Goal: Transaction & Acquisition: Purchase product/service

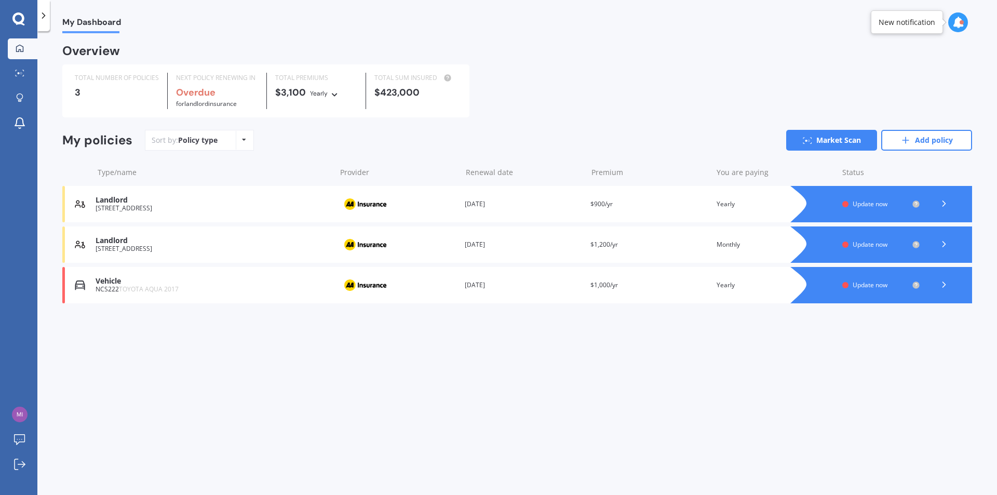
click at [248, 141] on div "Policy type Alphabetical Date added Renewing next" at bounding box center [244, 140] width 16 height 19
click at [324, 141] on div "Sort by: Policy type Policy type Alphabetical Date added Renewing next Market S…" at bounding box center [558, 140] width 827 height 21
click at [945, 283] on icon at bounding box center [943, 284] width 10 height 10
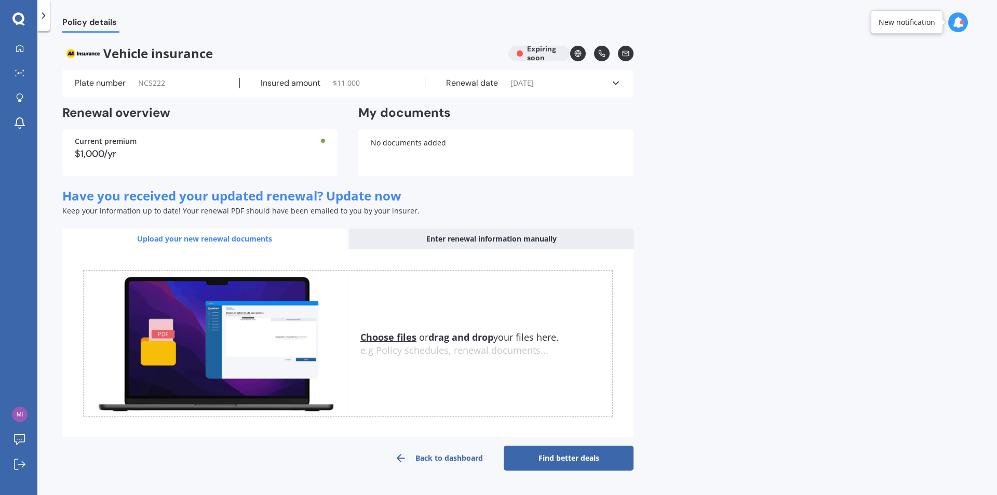
click at [480, 237] on div "Enter renewal information manually" at bounding box center [491, 238] width 284 height 21
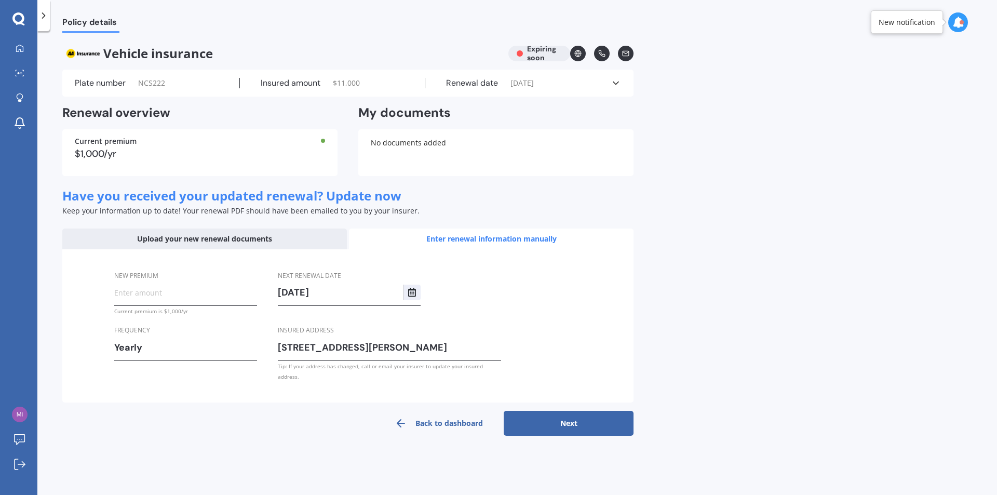
click at [159, 297] on input "New premium" at bounding box center [185, 292] width 143 height 16
type input "$807.00"
click at [328, 344] on input "[STREET_ADDRESS][PERSON_NAME]" at bounding box center [389, 347] width 223 height 16
drag, startPoint x: 442, startPoint y: 345, endPoint x: 234, endPoint y: 353, distance: 208.8
click at [234, 353] on div "New premium $807.00 Current premium is $1,000/yr Frequency Yearly Yearly Six-Mo…" at bounding box center [347, 326] width 571 height 154
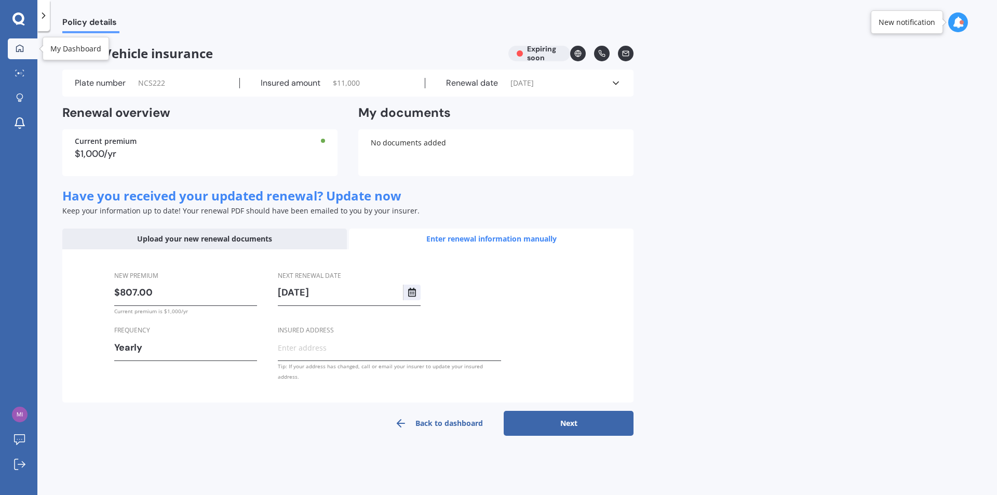
click at [25, 48] on div at bounding box center [20, 48] width 16 height 9
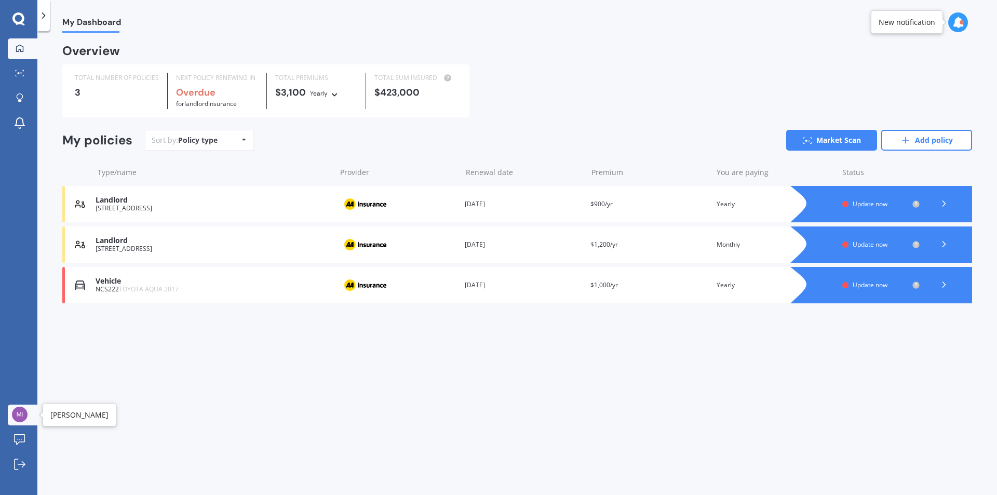
click at [20, 409] on img at bounding box center [20, 414] width 16 height 16
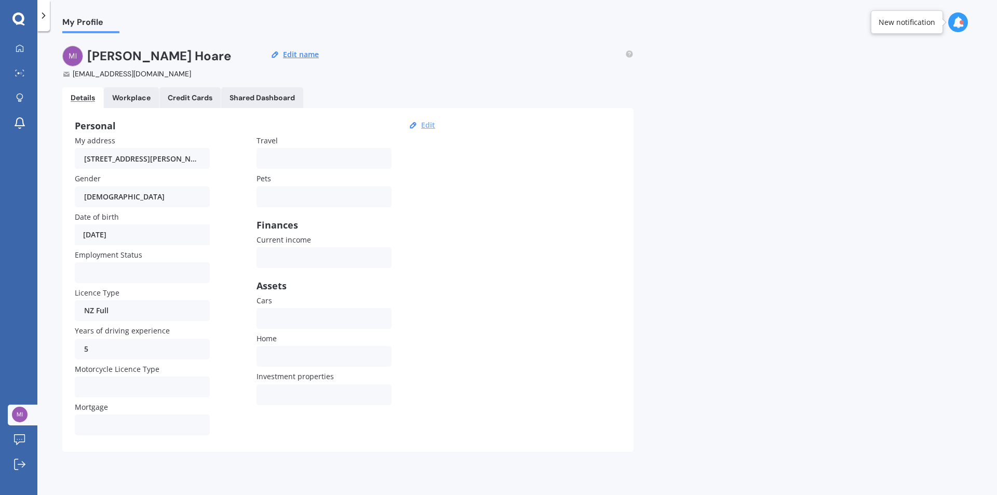
click at [424, 126] on button "Edit" at bounding box center [428, 124] width 20 height 9
select select "03"
select select "02"
select select "1971"
drag, startPoint x: 83, startPoint y: 157, endPoint x: 247, endPoint y: 164, distance: 164.2
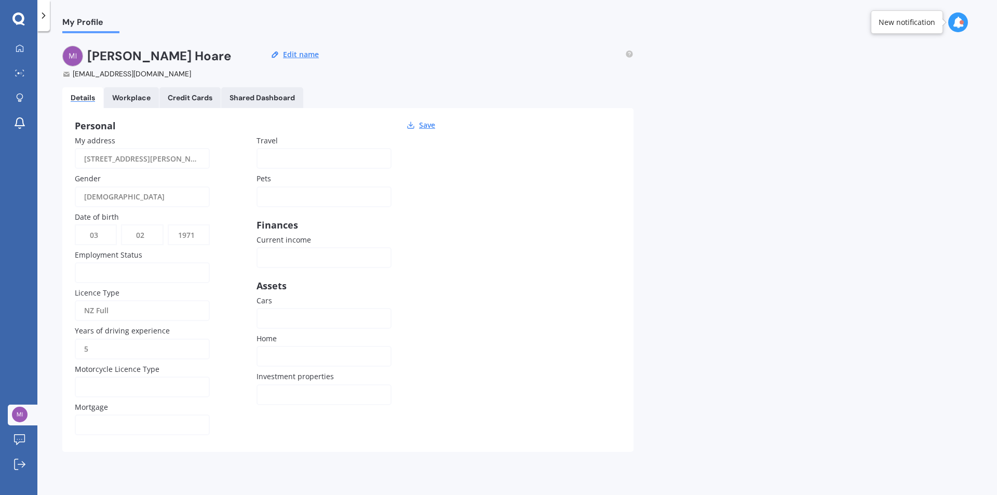
click at [247, 164] on div "My address [STREET_ADDRESS][PERSON_NAME] 0994 Gender [DEMOGRAPHIC_DATA] [DEMOGR…" at bounding box center [256, 287] width 363 height 304
type input "[STREET_ADDRESS]"
click at [125, 199] on div "[DEMOGRAPHIC_DATA]" at bounding box center [135, 196] width 103 height 21
click at [290, 313] on div at bounding box center [317, 317] width 103 height 11
click at [291, 317] on div "Own" at bounding box center [317, 318] width 103 height 21
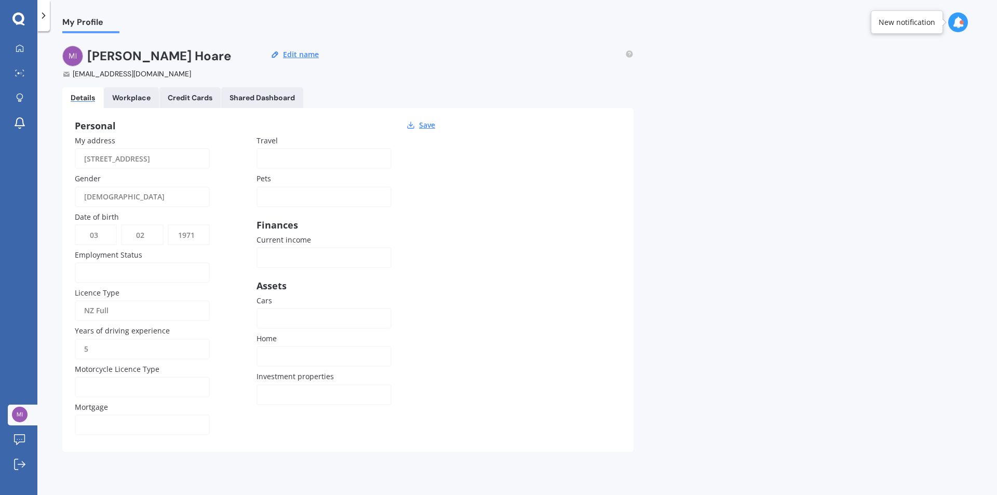
click at [285, 324] on div "Own None" at bounding box center [323, 318] width 135 height 21
click at [284, 345] on div "Own" at bounding box center [324, 344] width 132 height 32
click at [283, 348] on div "Rental My own" at bounding box center [323, 356] width 135 height 21
click at [287, 412] on span "My own" at bounding box center [280, 414] width 28 height 10
click at [132, 98] on div "Workplace" at bounding box center [131, 97] width 38 height 9
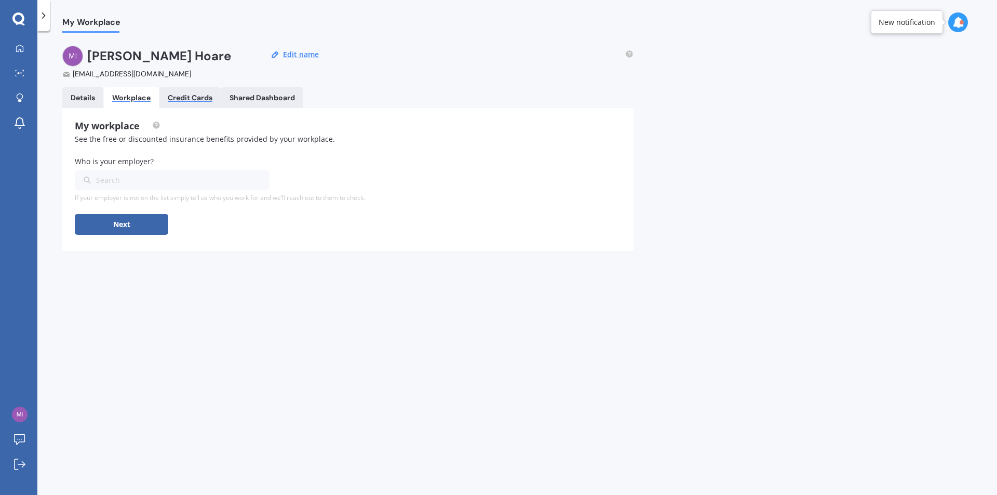
click at [206, 97] on div "Credit Cards" at bounding box center [190, 97] width 45 height 9
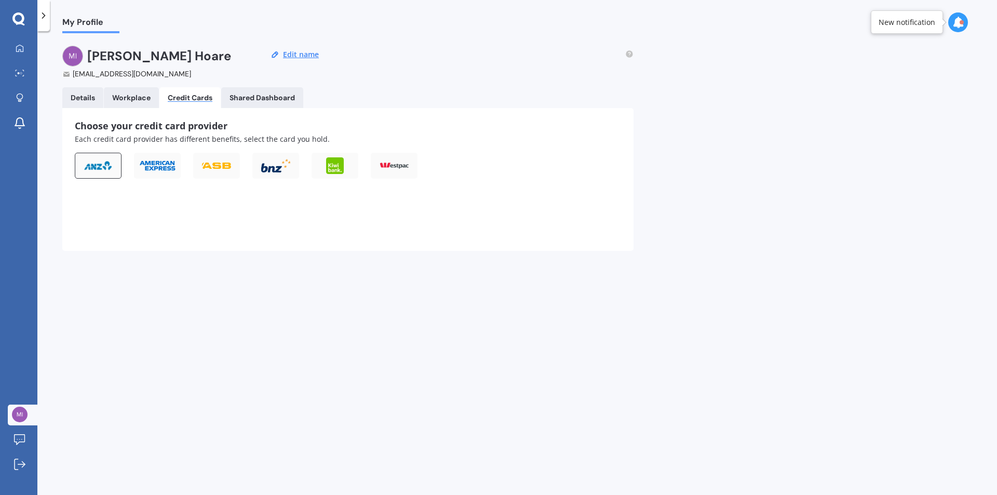
click at [110, 169] on img at bounding box center [98, 165] width 29 height 10
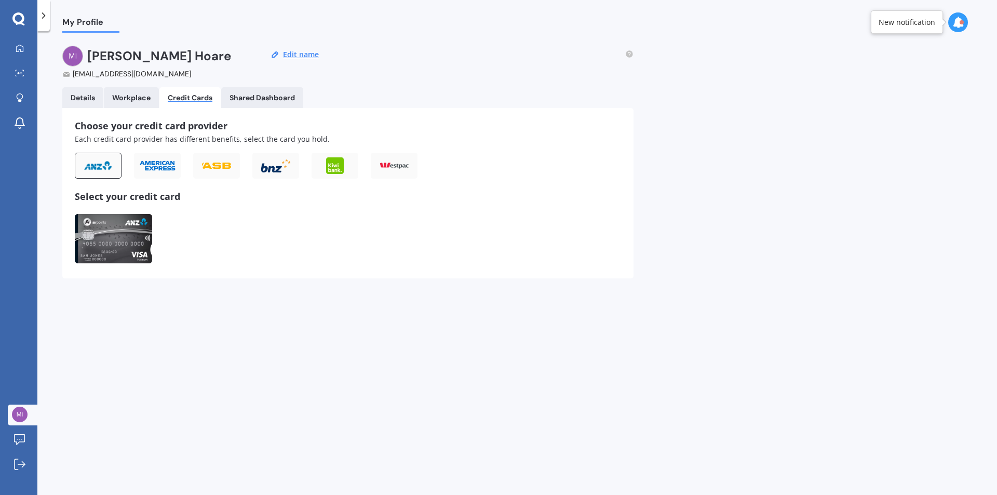
click at [117, 240] on img at bounding box center [113, 238] width 77 height 49
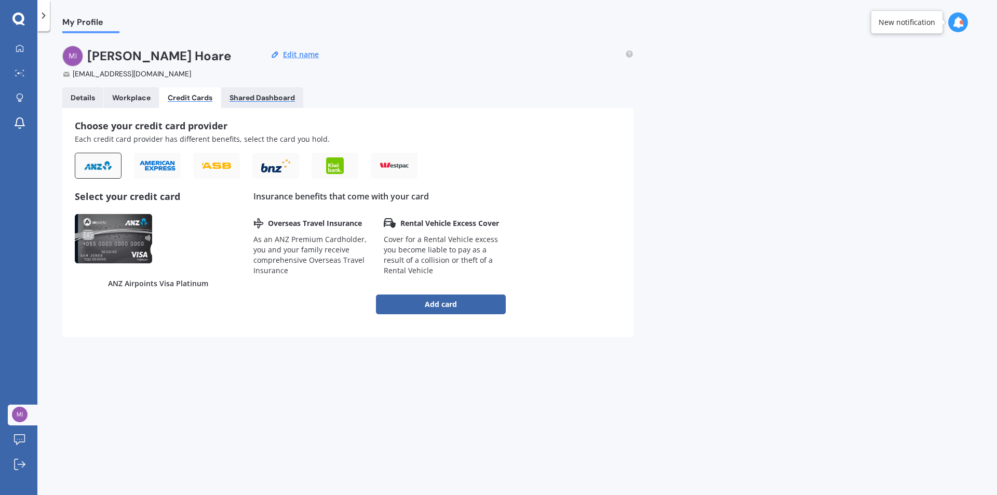
click at [256, 99] on div "Shared Dashboard" at bounding box center [261, 97] width 65 height 9
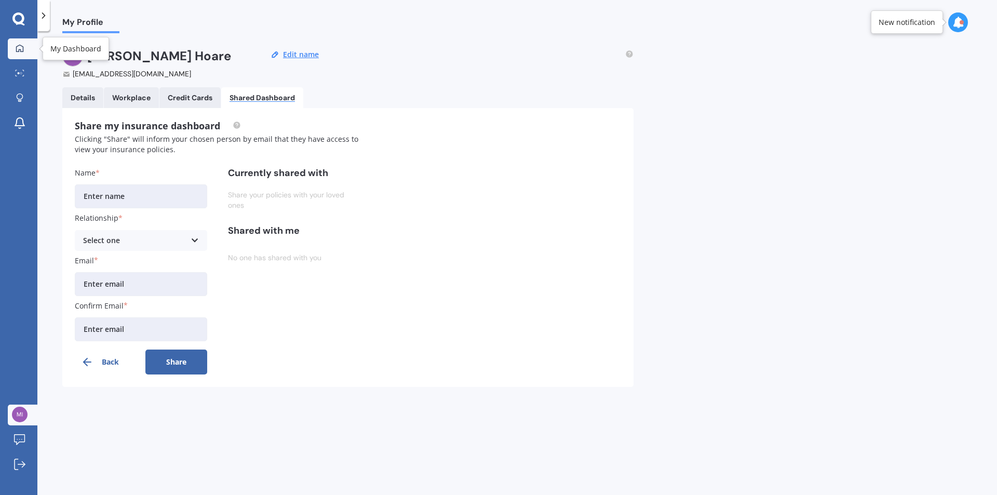
click at [16, 49] on icon at bounding box center [19, 47] width 7 height 7
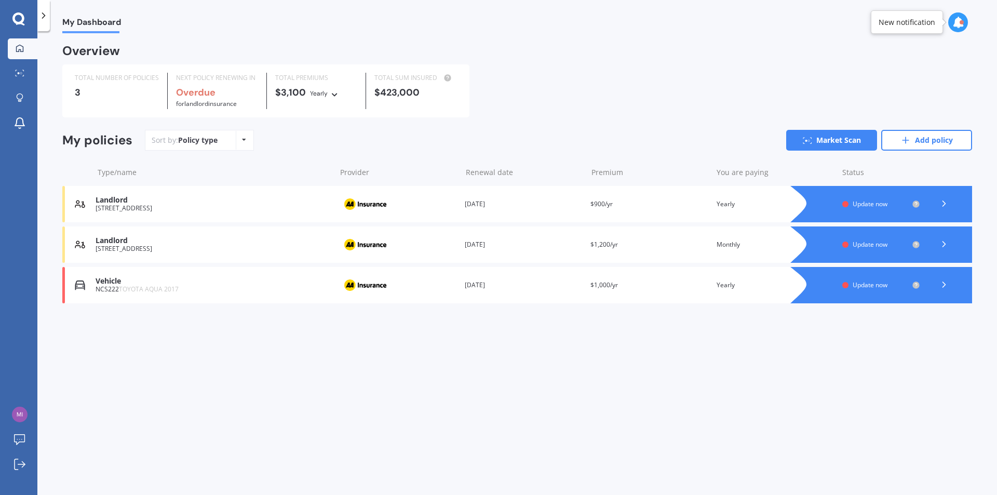
click at [945, 288] on icon at bounding box center [943, 284] width 10 height 10
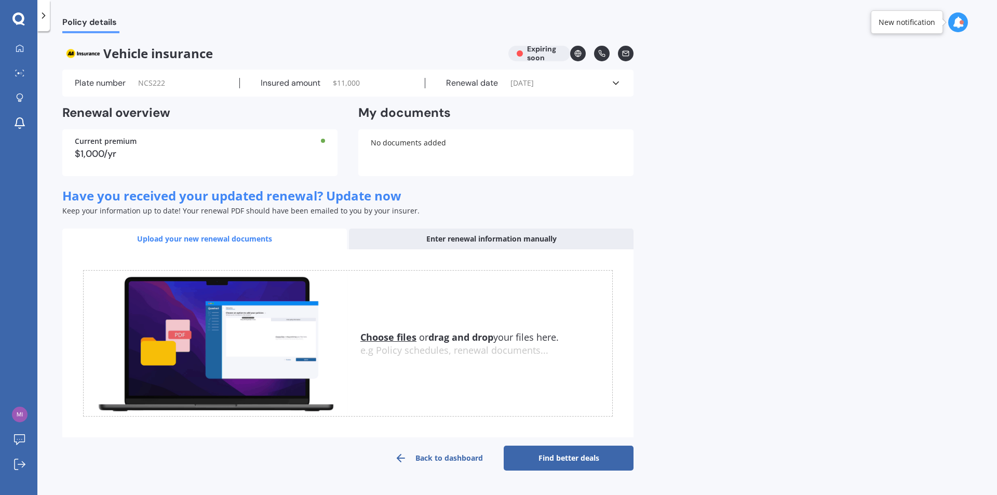
click at [460, 241] on div "Enter renewal information manually" at bounding box center [491, 238] width 284 height 21
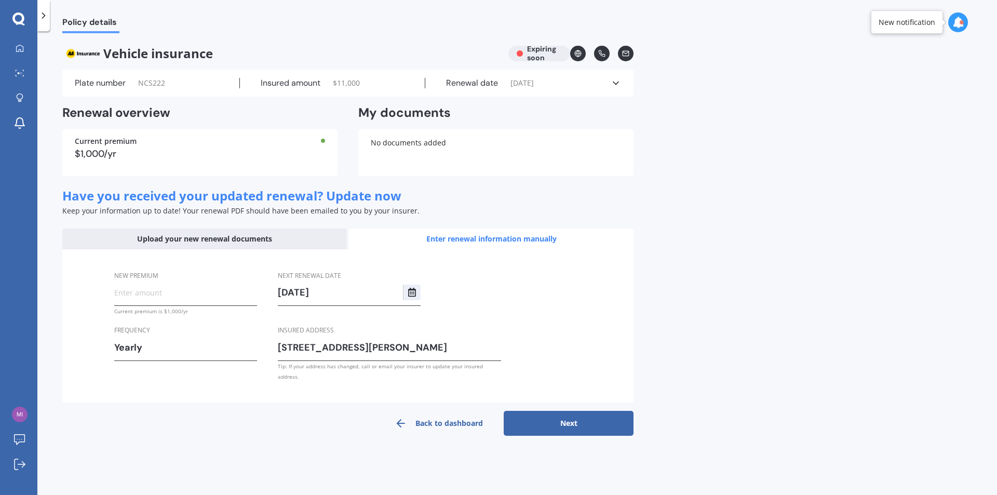
click at [555, 416] on button "Next" at bounding box center [568, 423] width 130 height 25
click at [153, 299] on input "New premium" at bounding box center [185, 292] width 143 height 16
type input "$807.00"
click at [137, 353] on div "Yearly" at bounding box center [178, 347] width 129 height 16
click at [570, 411] on button "Next" at bounding box center [568, 423] width 130 height 25
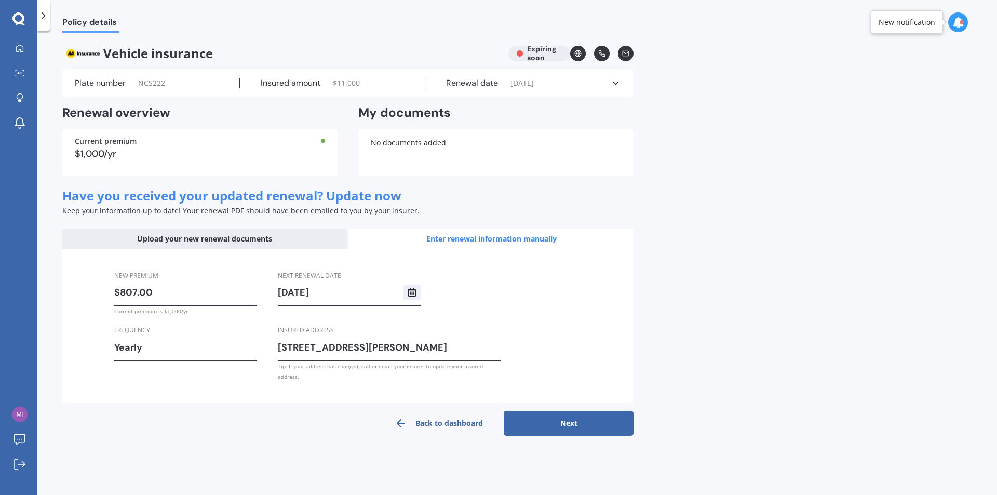
select select "17"
select select "10"
select select "2026"
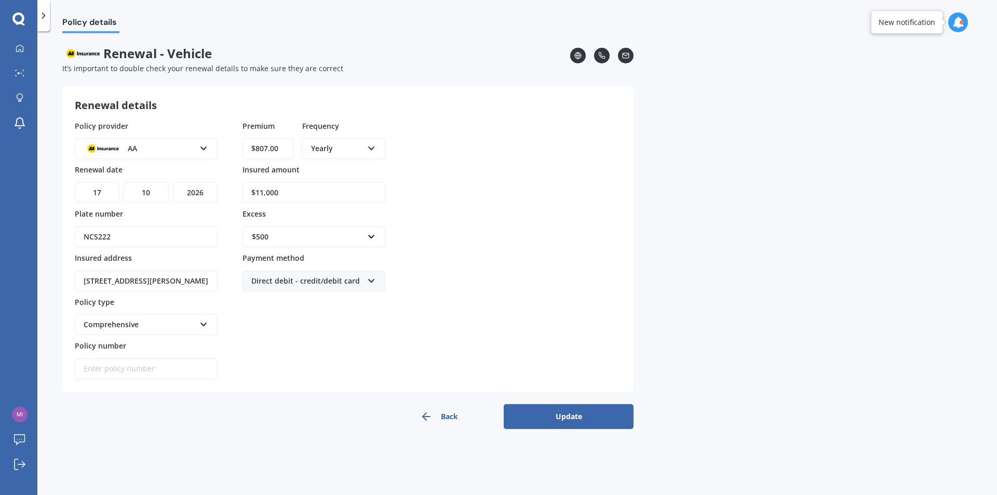
click at [570, 411] on button "Update" at bounding box center [568, 416] width 130 height 25
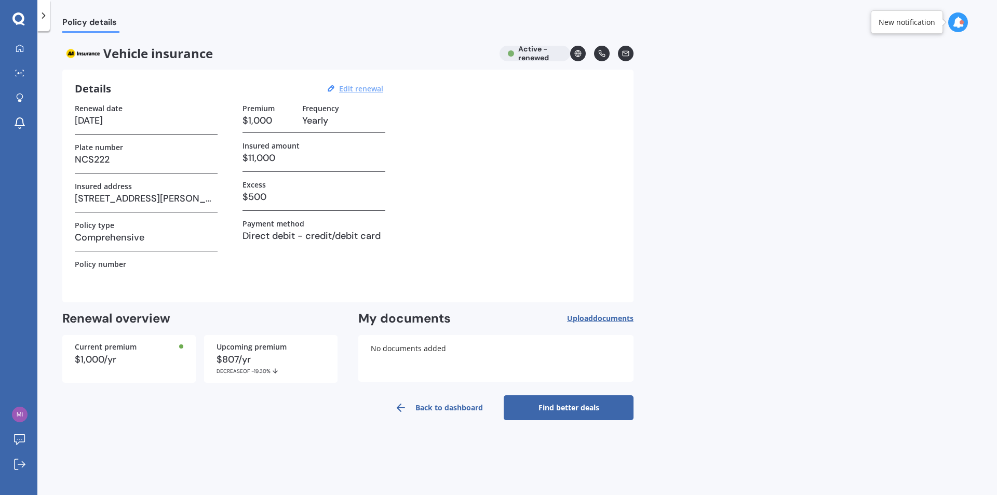
click at [360, 89] on u "Edit renewal" at bounding box center [361, 89] width 44 height 10
select select "17"
select select "10"
select select "2026"
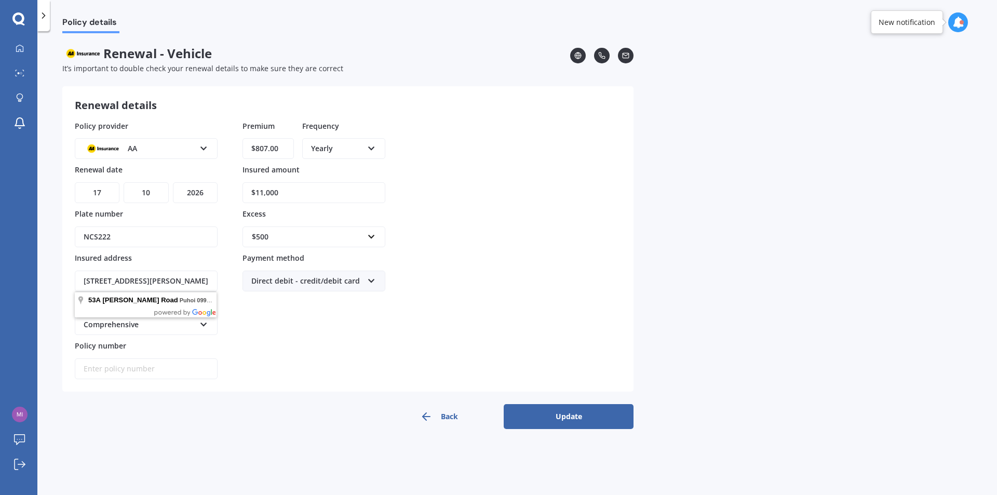
drag, startPoint x: 199, startPoint y: 280, endPoint x: 35, endPoint y: 277, distance: 164.1
click at [38, 279] on div "Policy details Renewal - Vehicle It’s important to double check your renewal de…" at bounding box center [516, 265] width 959 height 464
type input "[STREET_ADDRESS]"
click at [565, 415] on button "Update" at bounding box center [568, 416] width 130 height 25
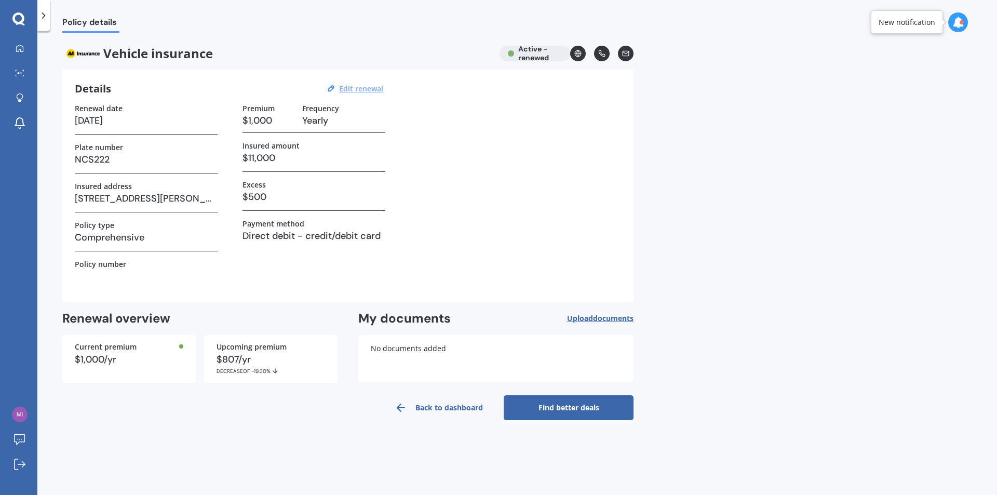
click at [353, 90] on u "Edit renewal" at bounding box center [361, 89] width 44 height 10
select select "17"
select select "10"
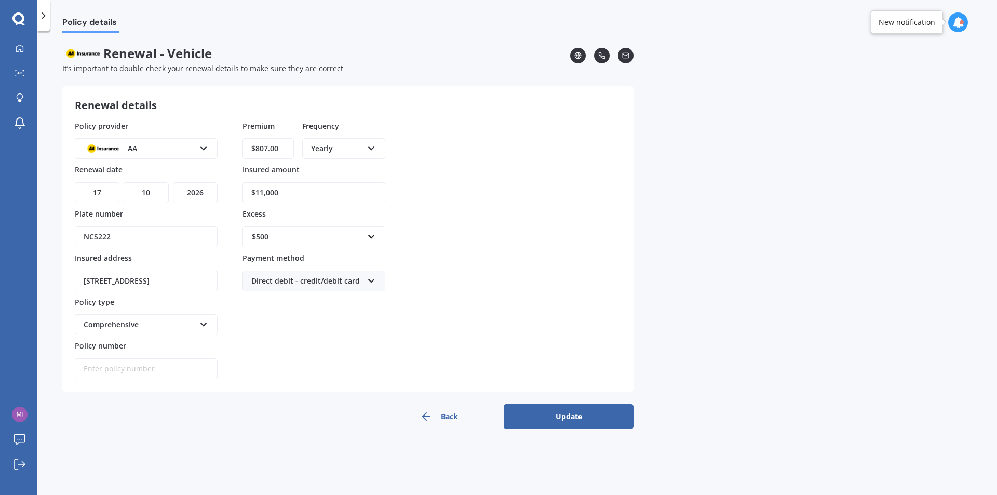
click at [206, 146] on icon at bounding box center [203, 146] width 9 height 7
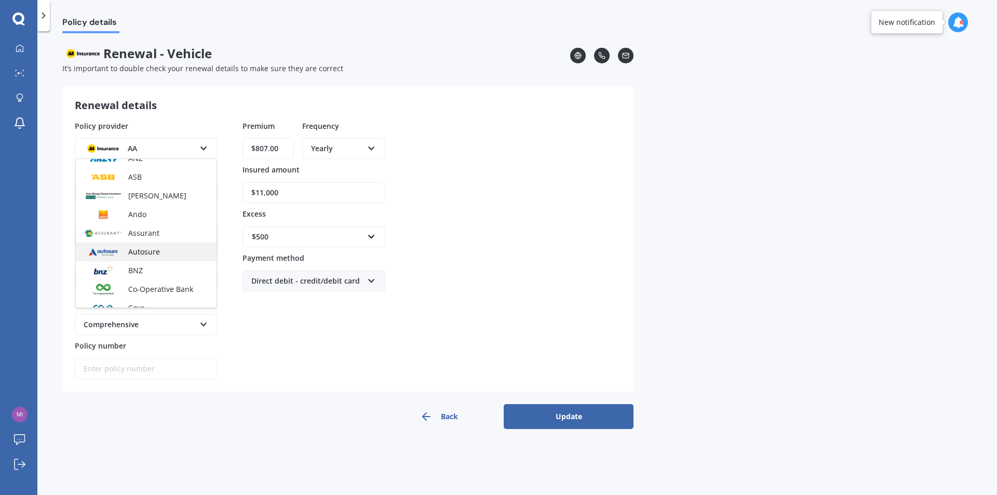
scroll to position [52, 0]
click at [174, 243] on div "Assurant" at bounding box center [146, 247] width 141 height 19
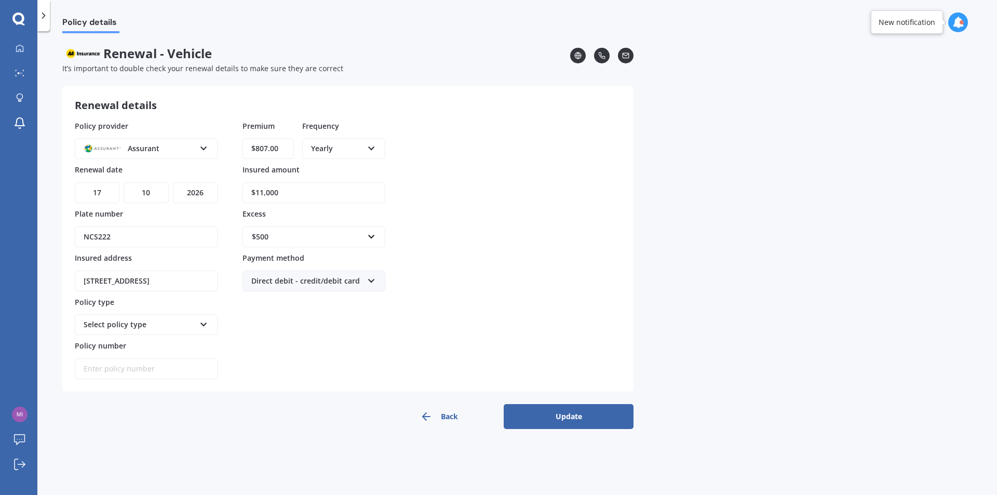
click at [179, 324] on div "Select policy type" at bounding box center [140, 324] width 112 height 11
click at [149, 342] on span "Comprehensive Cover" at bounding box center [122, 344] width 76 height 10
click at [208, 196] on select "YYYY 2027 2026 2025 2024 2023 2022 2021 2020 2019 2018 2017 2016 2015 2014 2013…" at bounding box center [195, 192] width 45 height 21
select select "2025"
click at [173, 182] on select "YYYY 2027 2026 2025 2024 2023 2022 2021 2020 2019 2018 2017 2016 2015 2014 2013…" at bounding box center [195, 192] width 45 height 21
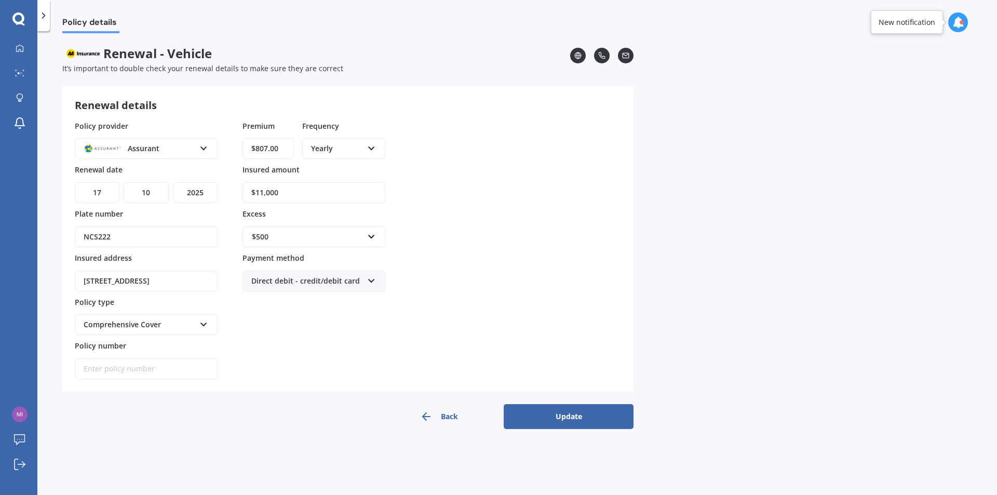
click at [555, 423] on button "Update" at bounding box center [568, 416] width 130 height 25
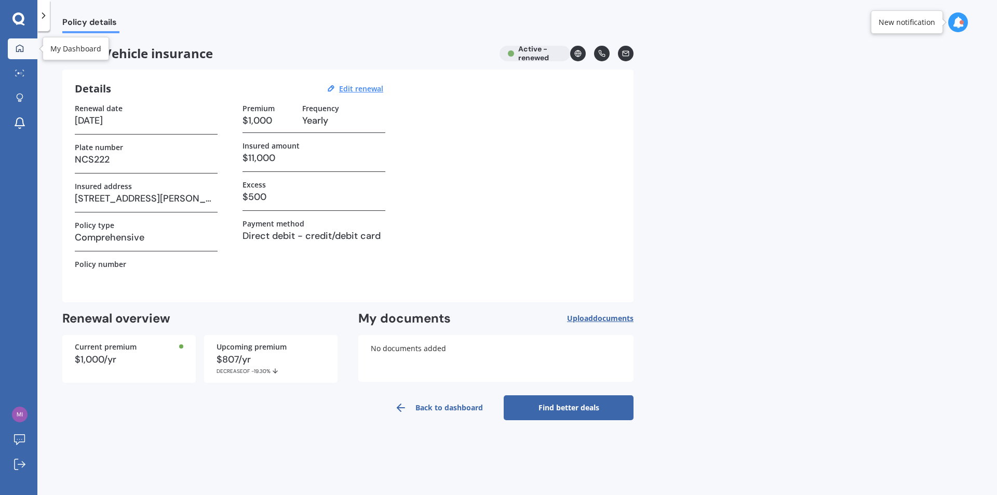
click at [19, 48] on icon at bounding box center [20, 48] width 8 height 8
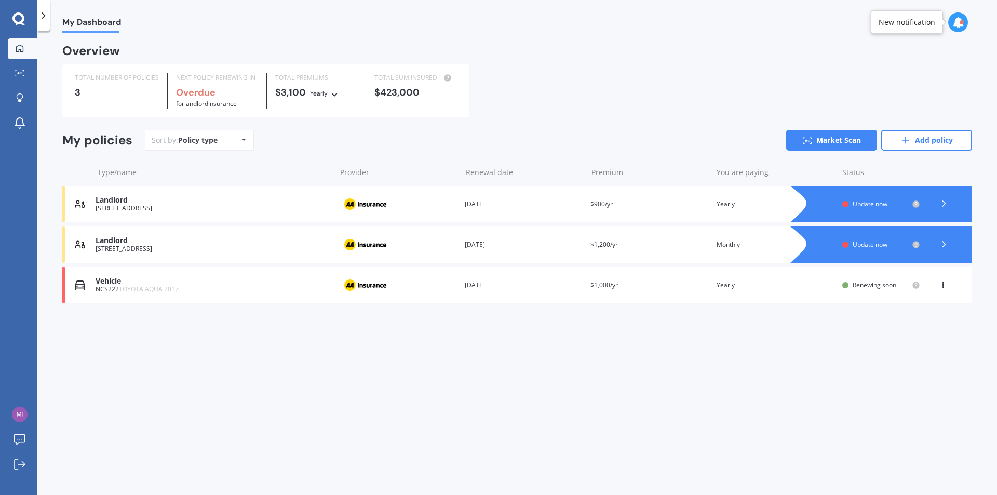
click at [861, 288] on span "Renewing soon" at bounding box center [874, 284] width 44 height 9
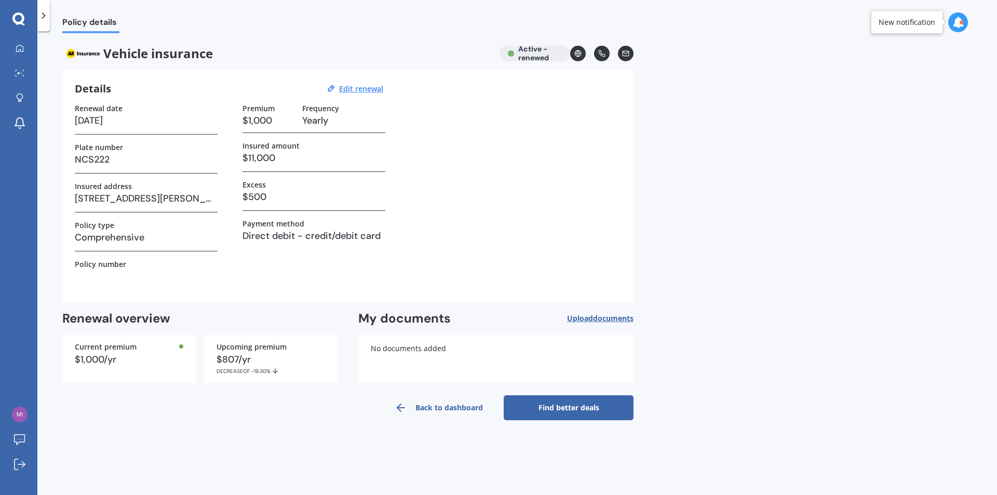
click at [543, 409] on link "Find better deals" at bounding box center [568, 407] width 130 height 25
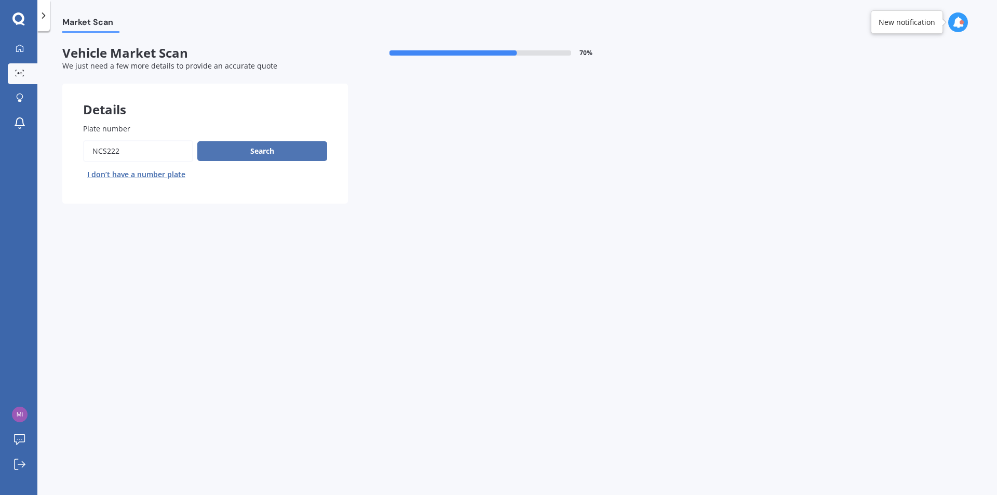
click at [245, 154] on button "Search" at bounding box center [262, 151] width 130 height 20
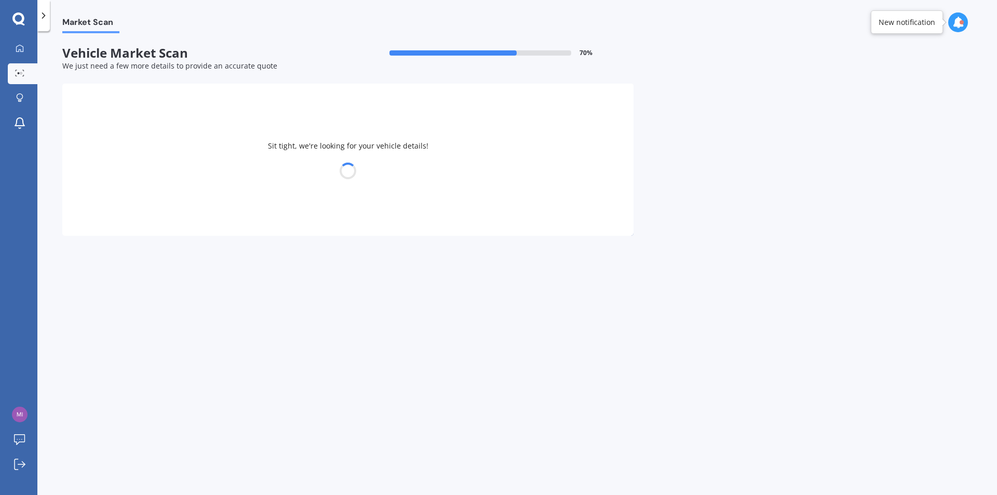
select select "TOYOTA"
select select "AQUA"
select select "03"
select select "02"
select select "1971"
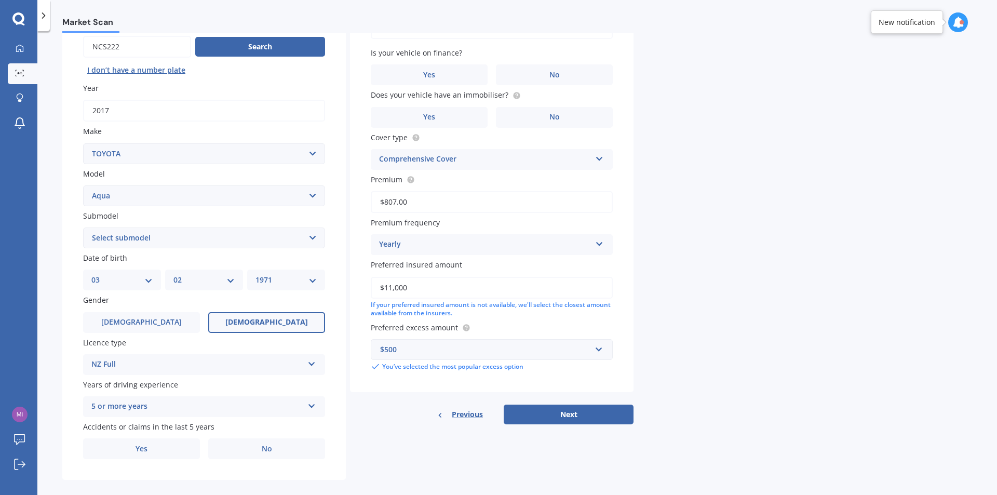
scroll to position [116, 0]
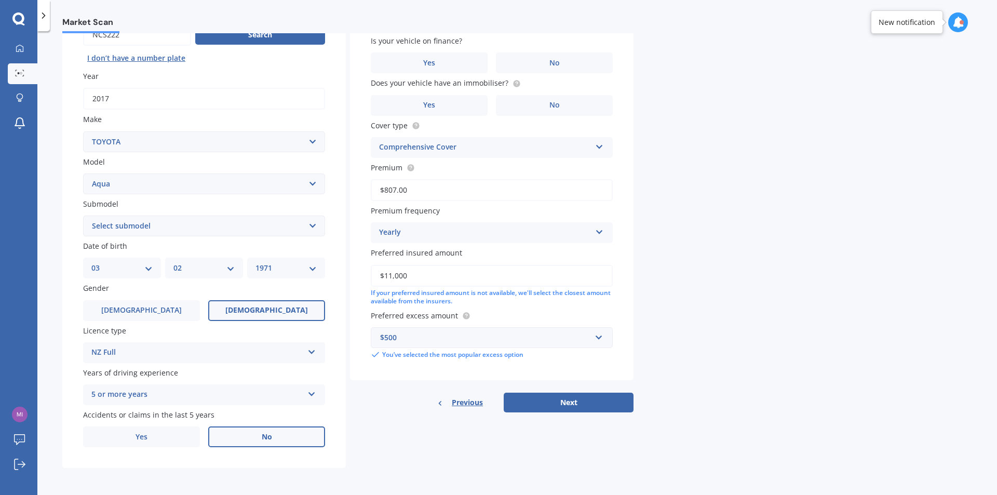
click at [271, 441] on span "No" at bounding box center [267, 436] width 10 height 9
click at [0, 0] on input "No" at bounding box center [0, 0] width 0 height 0
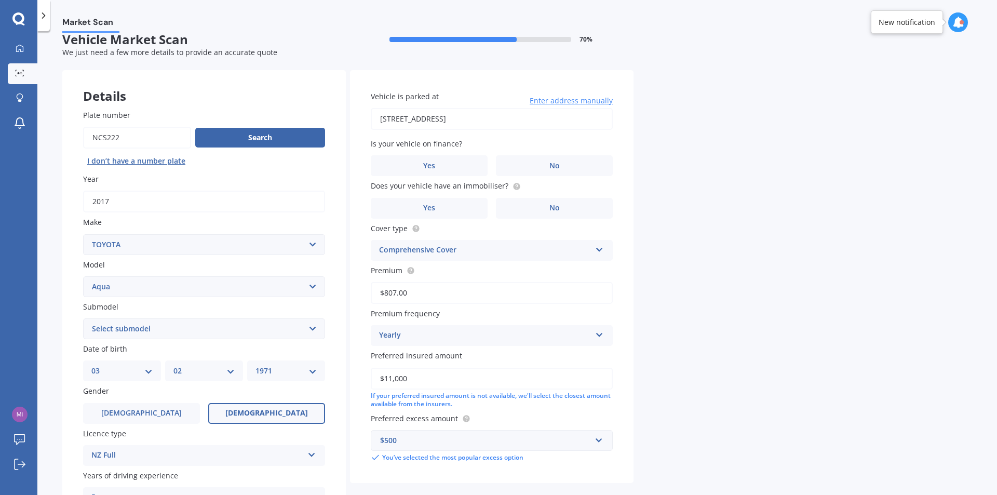
scroll to position [0, 0]
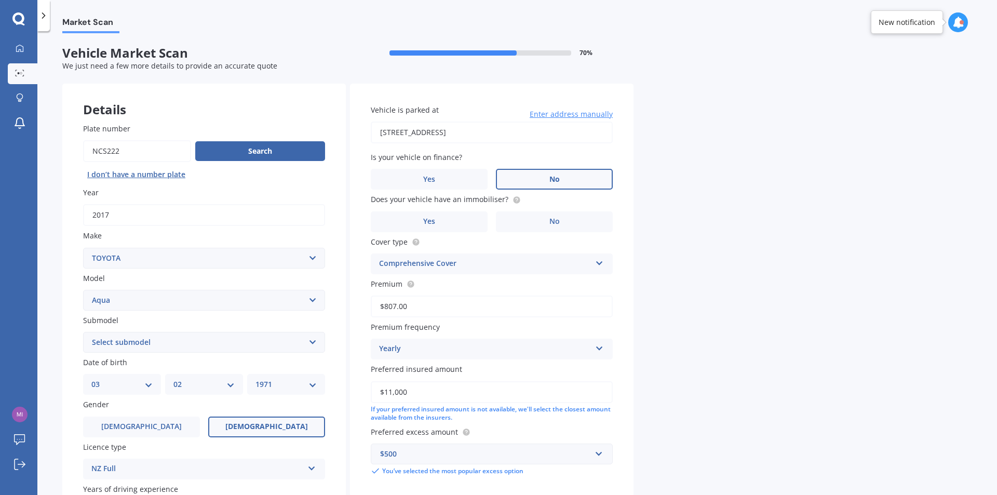
click at [551, 176] on span "No" at bounding box center [554, 179] width 10 height 9
click at [0, 0] on input "No" at bounding box center [0, 0] width 0 height 0
click at [555, 227] on label "No" at bounding box center [554, 221] width 117 height 21
click at [0, 0] on input "No" at bounding box center [0, 0] width 0 height 0
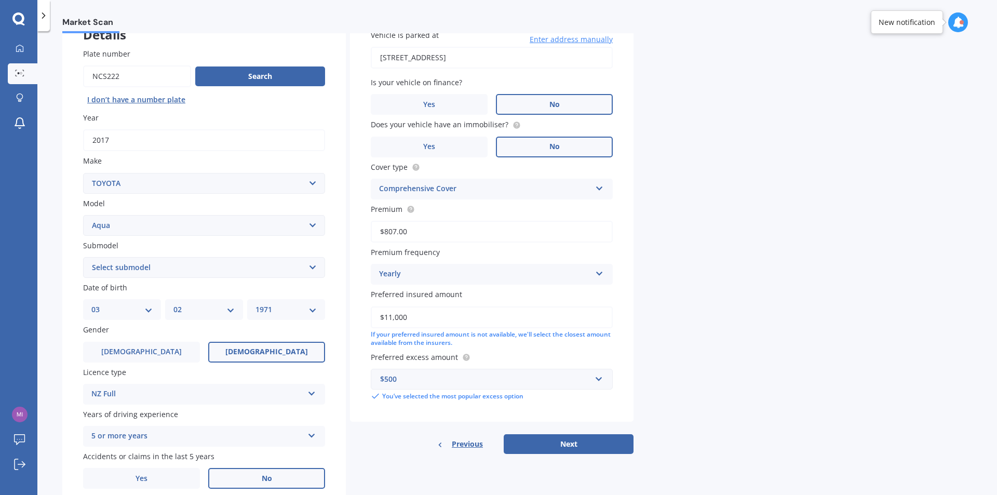
scroll to position [104, 0]
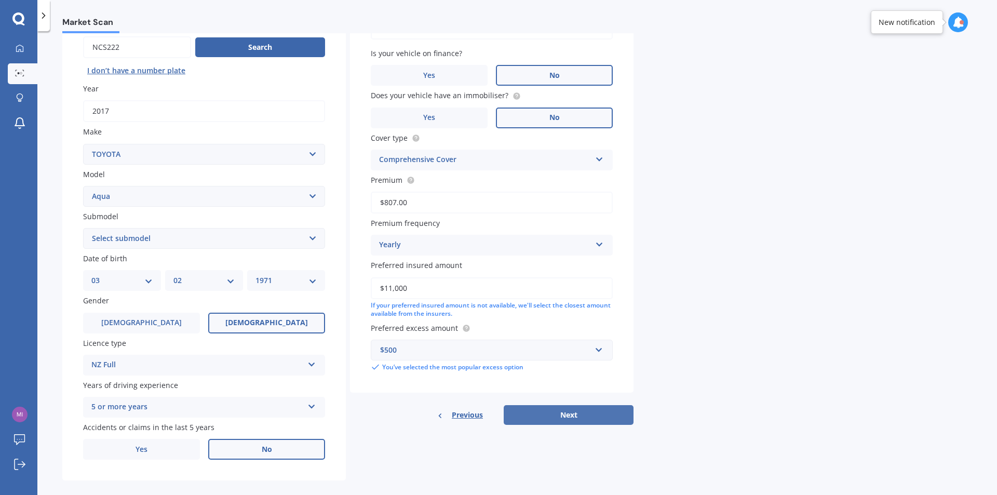
click at [567, 416] on button "Next" at bounding box center [568, 415] width 130 height 20
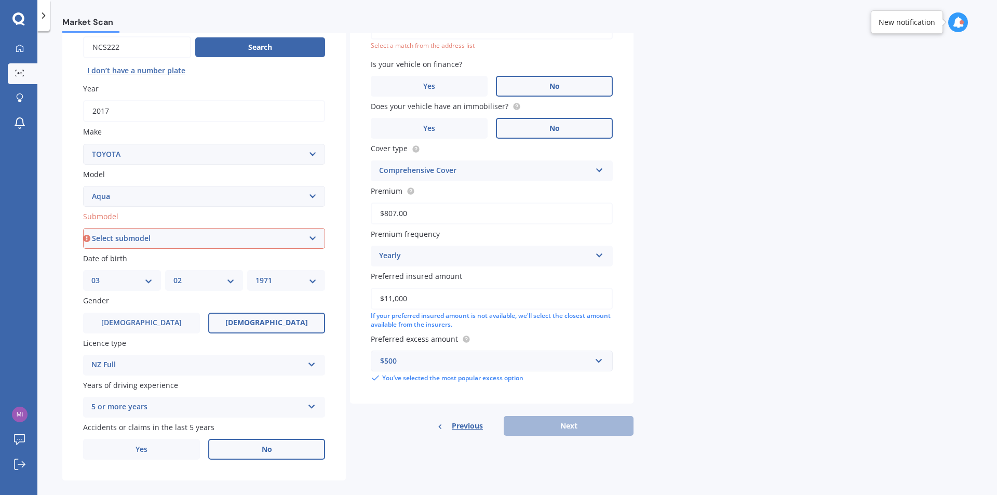
click at [291, 243] on select "Select submodel (All Other) Hatchback Hybrid" at bounding box center [204, 238] width 242 height 21
select select "HYBRID"
click at [83, 228] on select "Select submodel (All Other) Hatchback Hybrid" at bounding box center [204, 238] width 242 height 21
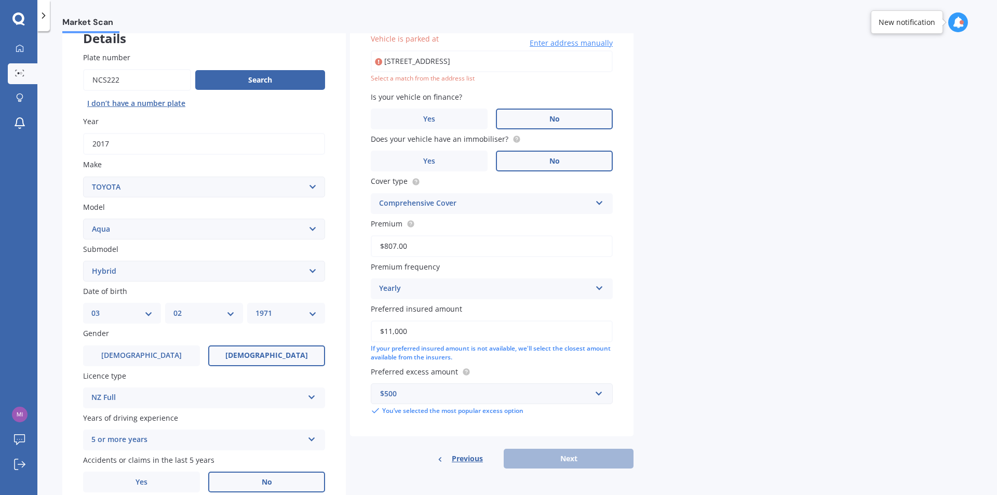
type input "[STREET_ADDRESS]"
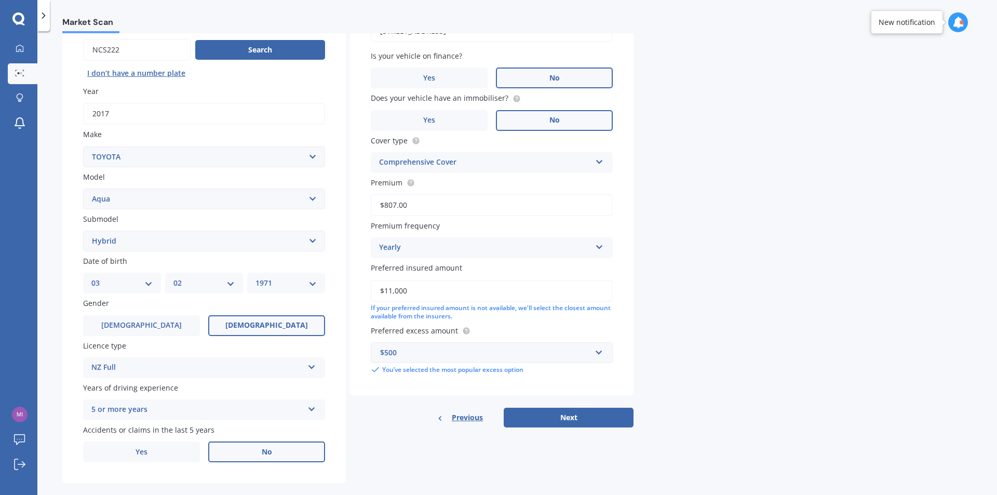
scroll to position [116, 0]
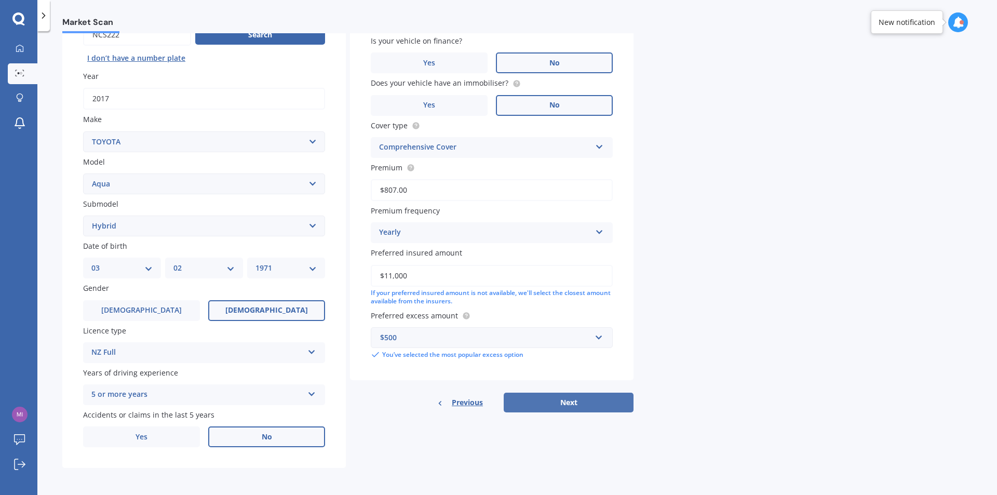
click at [569, 402] on button "Next" at bounding box center [568, 402] width 130 height 20
select select "03"
select select "02"
select select "1971"
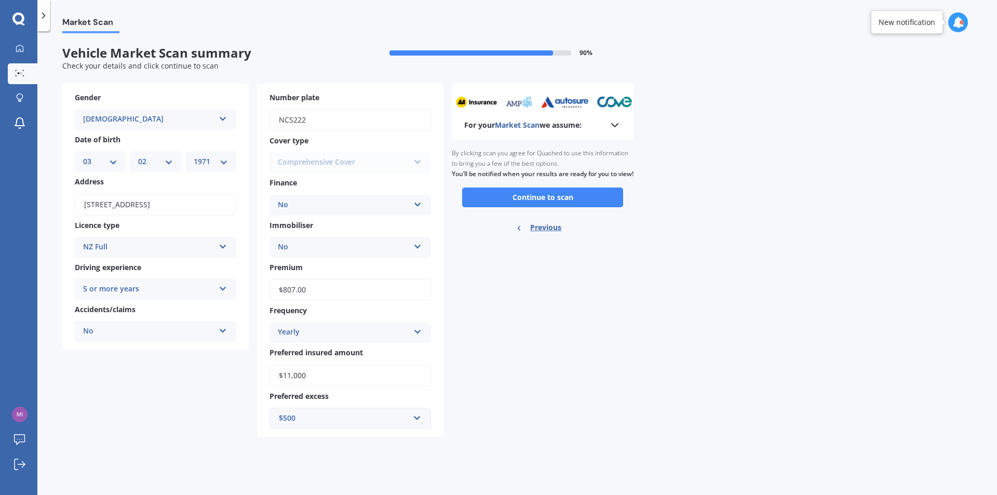
scroll to position [0, 0]
click at [540, 207] on button "Continue to scan" at bounding box center [542, 197] width 161 height 20
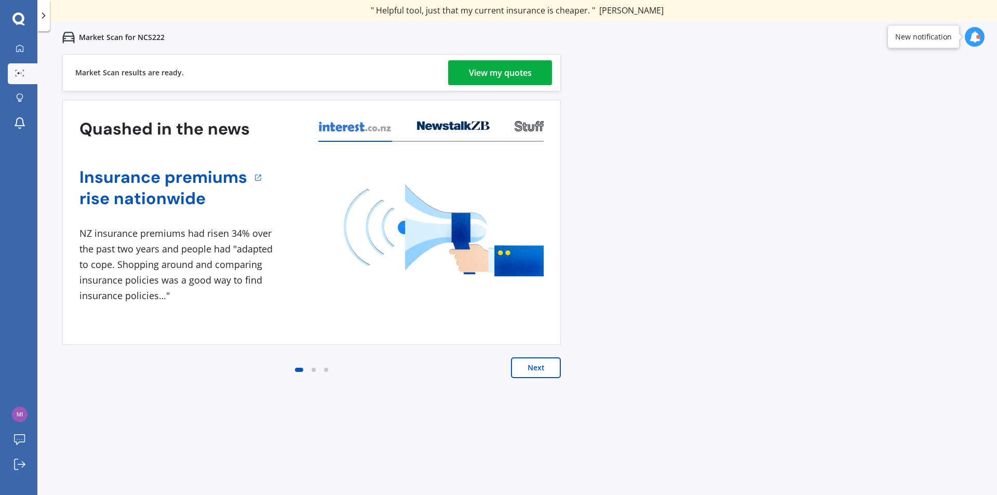
click at [498, 72] on div "View my quotes" at bounding box center [500, 72] width 63 height 25
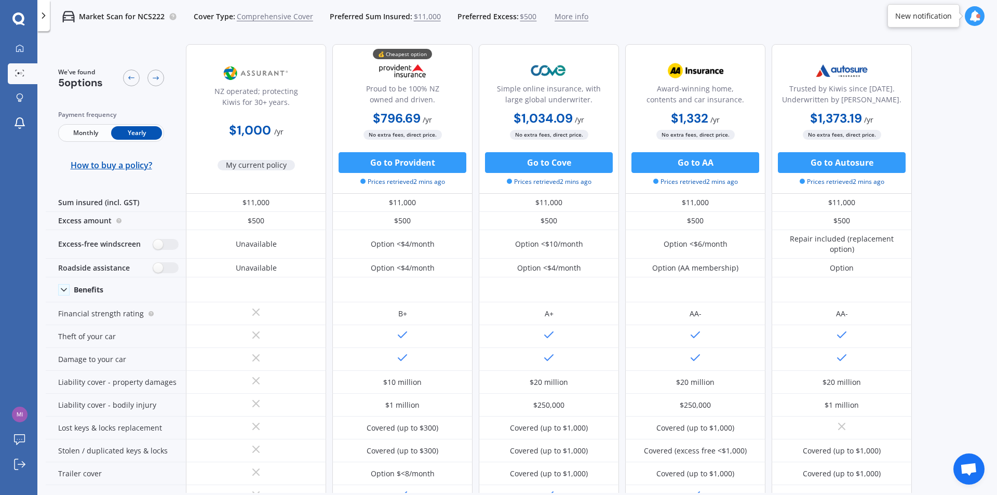
click at [971, 16] on icon at bounding box center [974, 15] width 11 height 11
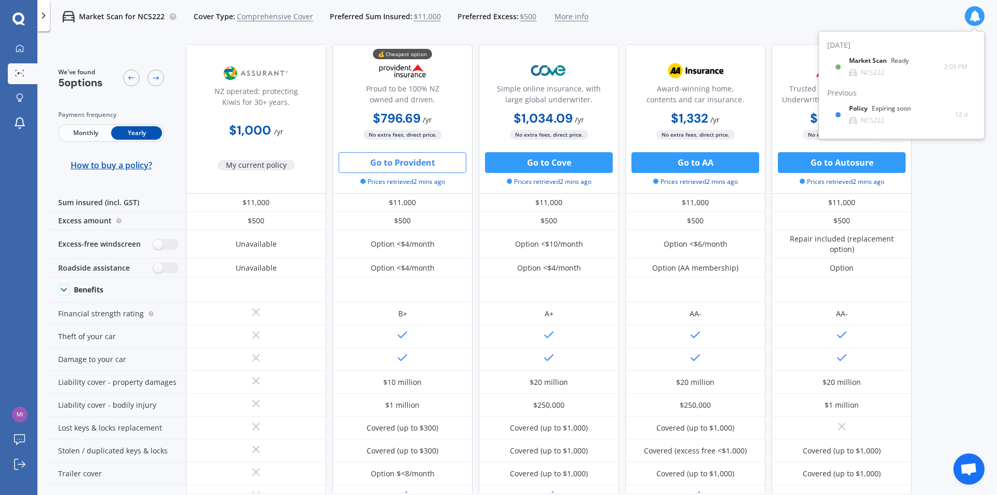
click at [417, 163] on button "Go to Provident" at bounding box center [402, 162] width 128 height 21
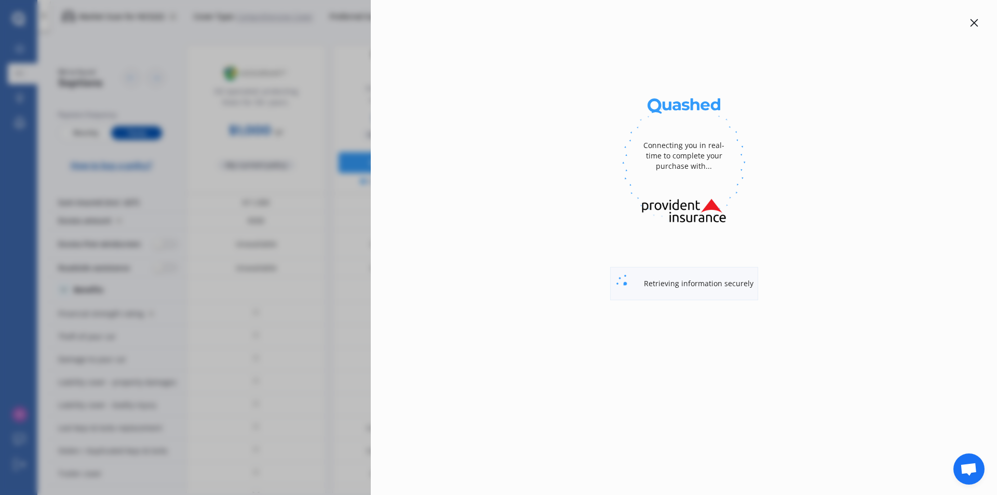
select select "Yearly"
select select "full"
select select "[STREET_ADDRESS]"
select select "TOYOTA"
select select "AQUA"
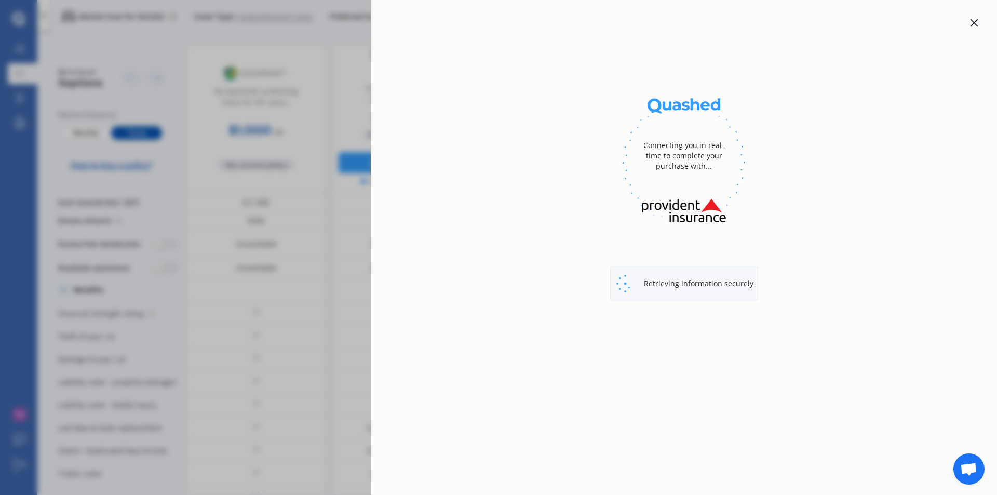
select select "NO"
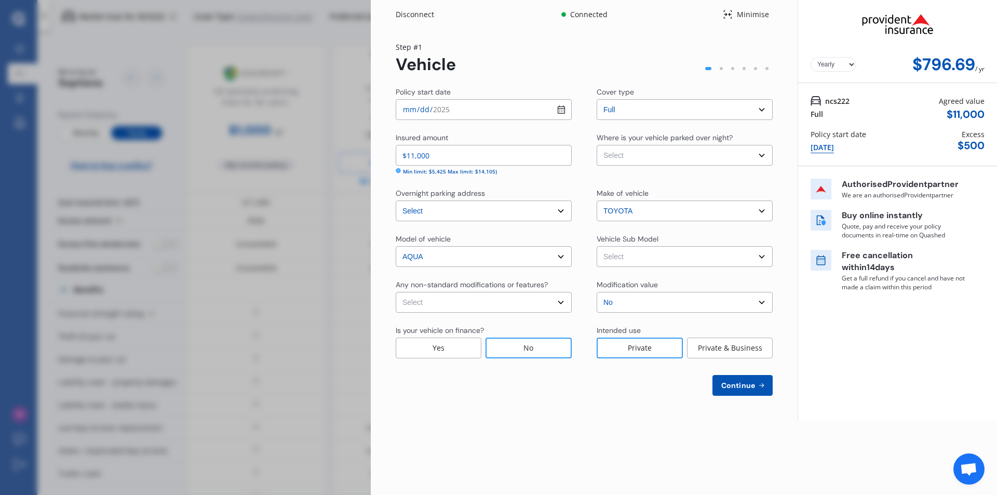
click at [558, 107] on input "[DATE]" at bounding box center [484, 109] width 176 height 21
type input "[DATE]"
click at [755, 157] on select "Select Garage (fully enclosed) Off Street Parking Other" at bounding box center [684, 155] width 176 height 21
select select "OFF-STREET"
click at [596, 145] on select "Select Garage (fully enclosed) Off Street Parking Other" at bounding box center [684, 155] width 176 height 21
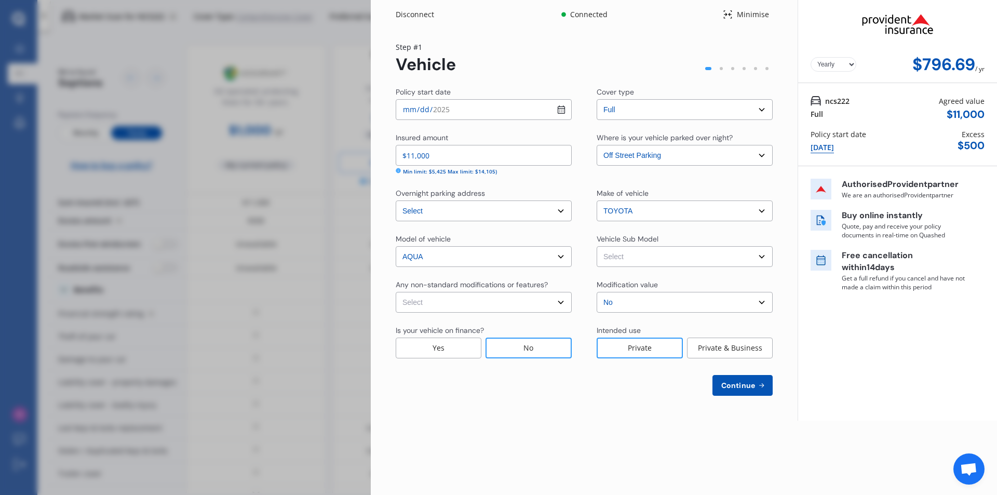
click at [713, 257] on select "Select Aqua NHP10 Hatchback 5dr CVT 1sp 1.5i/45kW Hybrid [IMP]" at bounding box center [684, 256] width 176 height 21
select select "NZVTOYO2017AEHF"
click at [596, 246] on select "Select Aqua NHP10 Hatchback 5dr CVT 1sp 1.5i/45kW Hybrid [IMP]" at bounding box center [684, 256] width 176 height 21
click at [462, 300] on select "Select None [MEDICAL_DATA] System(NOS) Roll Cage Full Racing Harness" at bounding box center [484, 302] width 176 height 21
select select "none"
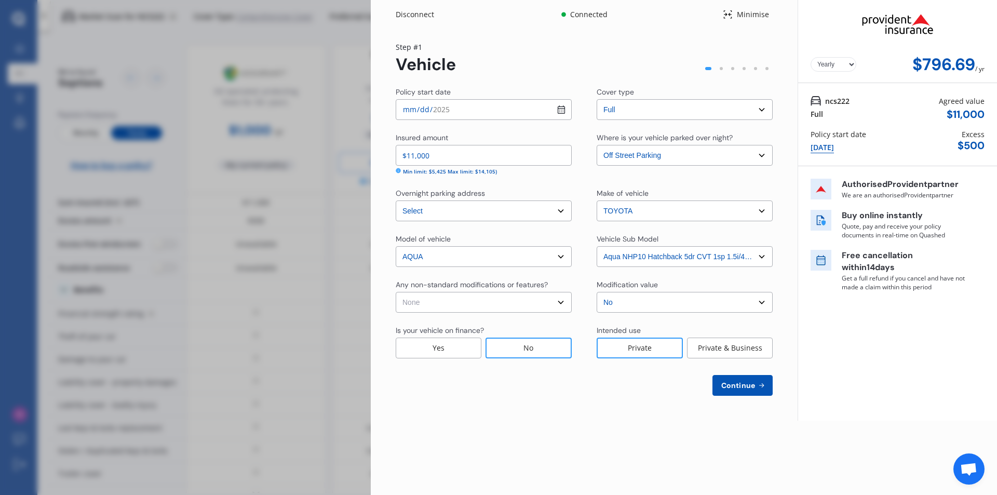
click at [396, 292] on select "Select None [MEDICAL_DATA] System(NOS) Roll Cage Full Racing Harness" at bounding box center [484, 302] width 176 height 21
click at [734, 379] on button "Continue" at bounding box center [742, 385] width 60 height 21
select select "03"
select select "02"
select select "1971"
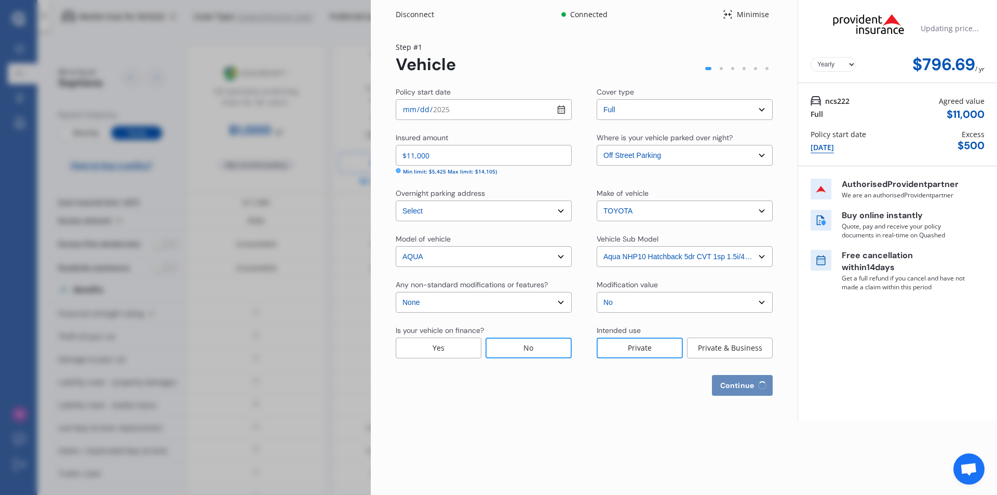
select select "NZ_FULL"
select select "0"
select select "25"
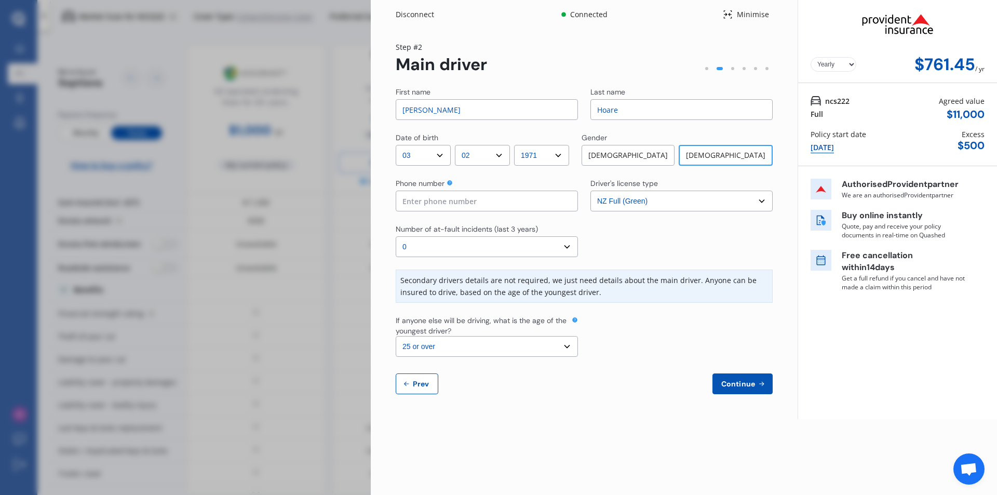
click at [746, 386] on span "Continue" at bounding box center [738, 383] width 38 height 8
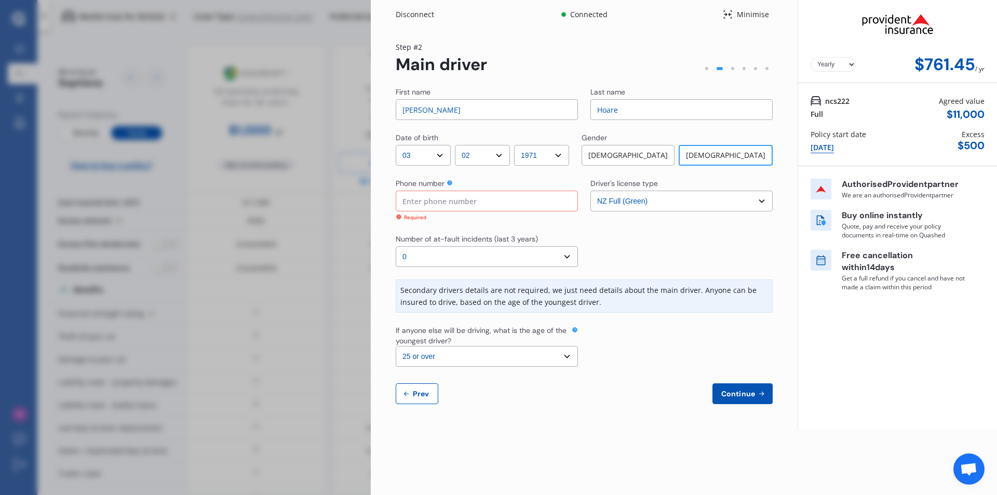
click at [411, 198] on input at bounding box center [487, 200] width 182 height 21
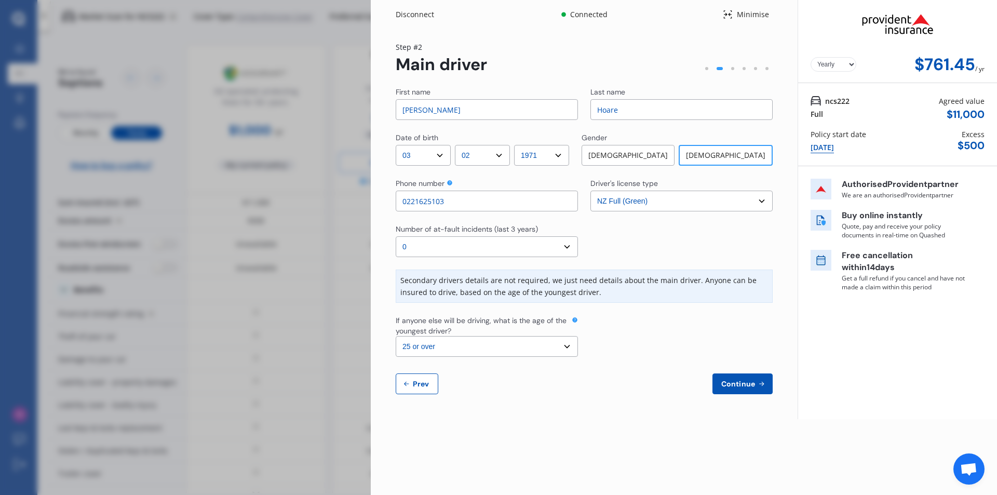
type input "0221625103"
click at [738, 383] on span "Continue" at bounding box center [738, 383] width 38 height 8
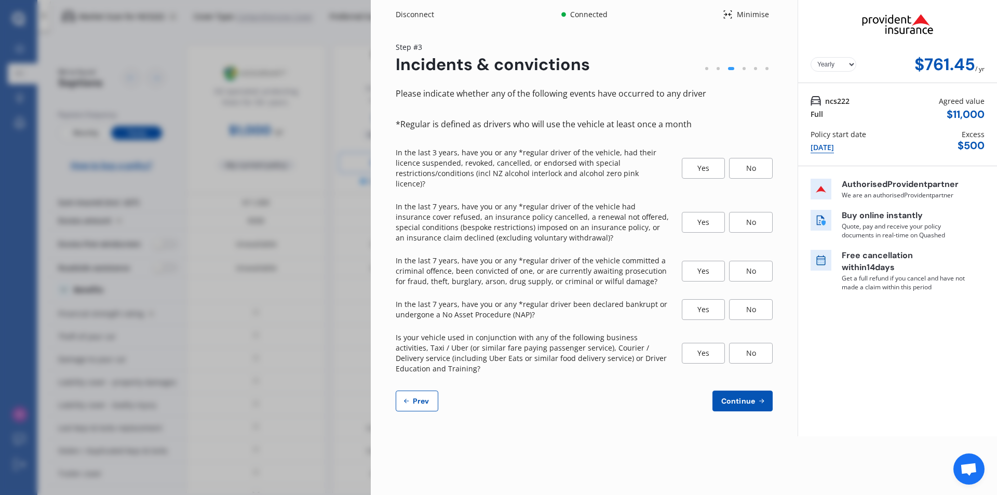
click at [754, 166] on div "No" at bounding box center [751, 168] width 44 height 21
click at [750, 217] on div "No" at bounding box center [751, 222] width 44 height 21
click at [748, 263] on div "No" at bounding box center [751, 271] width 44 height 21
click at [753, 301] on div "No" at bounding box center [751, 309] width 44 height 21
click at [751, 347] on div "No" at bounding box center [751, 353] width 44 height 21
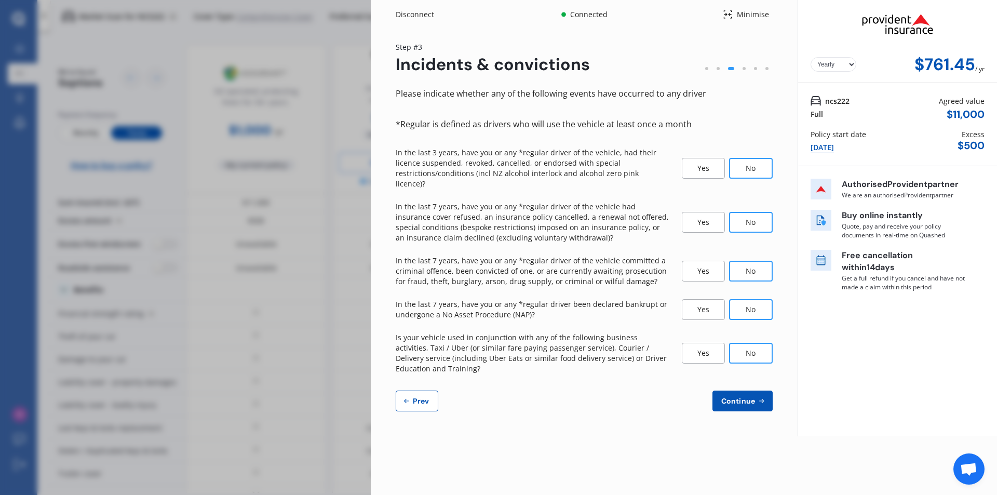
click at [742, 396] on button "Continue" at bounding box center [742, 400] width 60 height 21
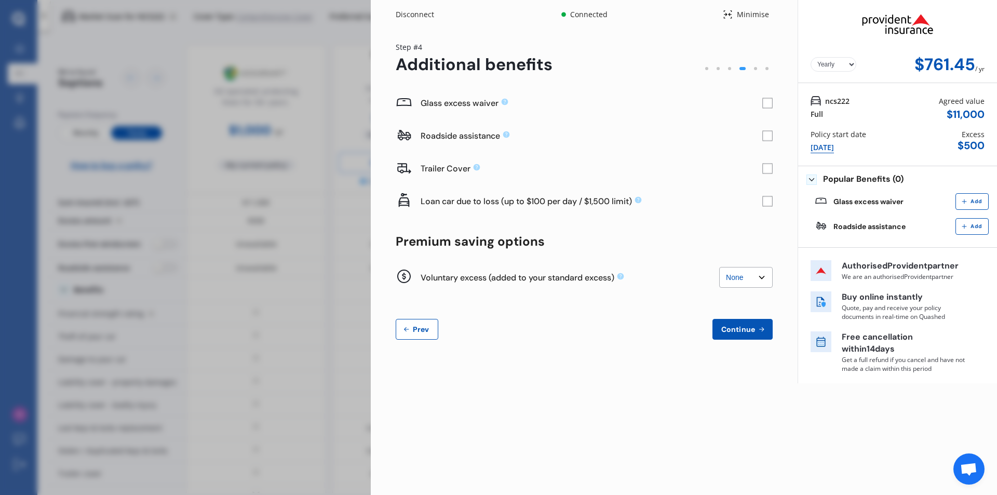
click at [745, 331] on span "Continue" at bounding box center [738, 329] width 38 height 8
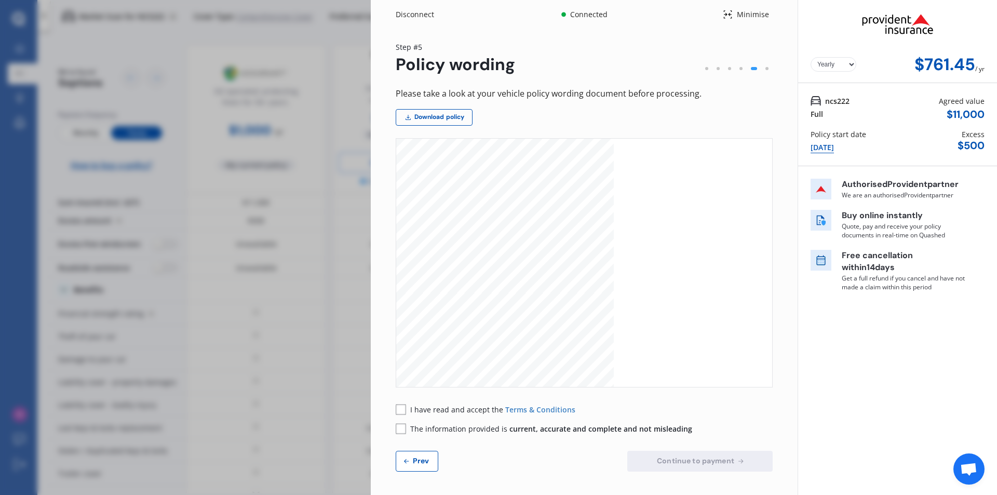
scroll to position [7258, 0]
